Goal: Task Accomplishment & Management: Manage account settings

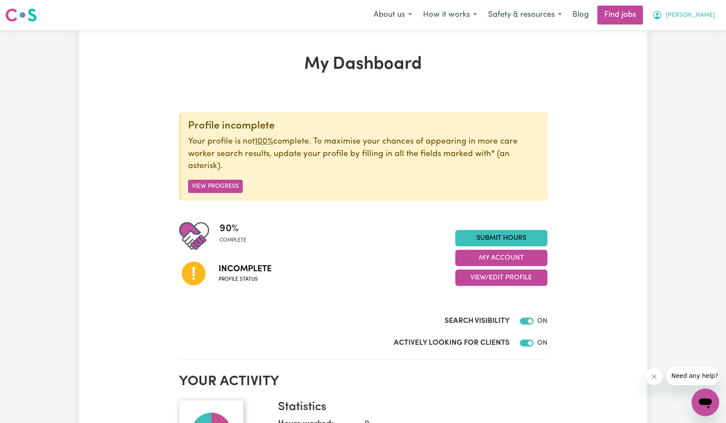
drag, startPoint x: 695, startPoint y: 11, endPoint x: 699, endPoint y: 23, distance: 13.1
click at [695, 11] on span "[PERSON_NAME]" at bounding box center [689, 15] width 49 height 9
click at [697, 71] on link "Logout" at bounding box center [686, 66] width 68 height 16
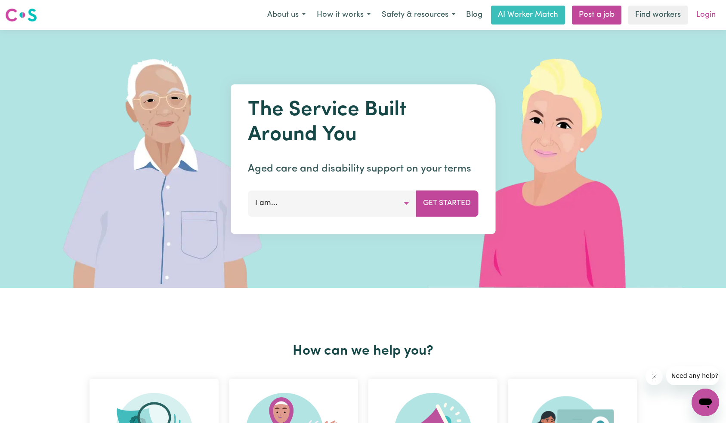
click at [701, 20] on link "Login" at bounding box center [706, 15] width 30 height 19
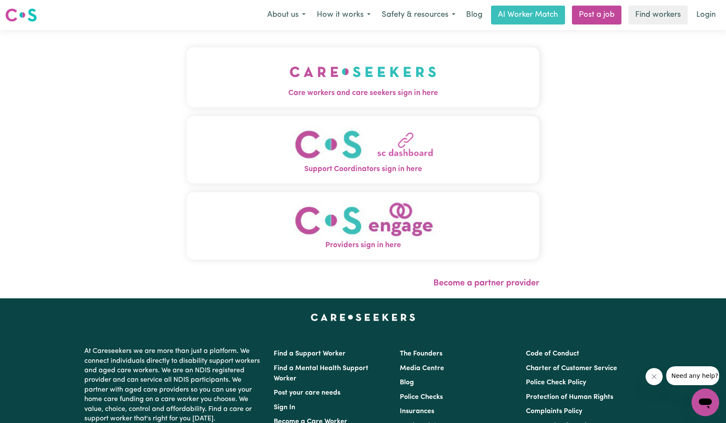
click at [261, 77] on button "Care workers and care seekers sign in here" at bounding box center [363, 77] width 353 height 60
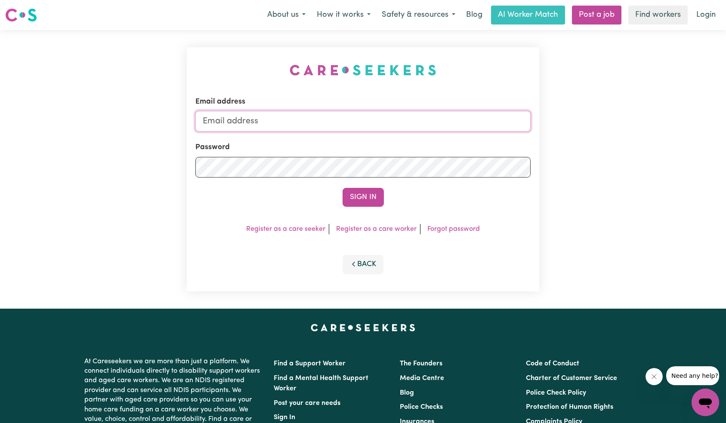
click at [438, 117] on input "Email address" at bounding box center [362, 121] width 335 height 21
type input "superuser~[EMAIL_ADDRESS][DOMAIN_NAME]"
click at [368, 201] on button "Sign In" at bounding box center [362, 197] width 41 height 19
